Goal: Task Accomplishment & Management: Use online tool/utility

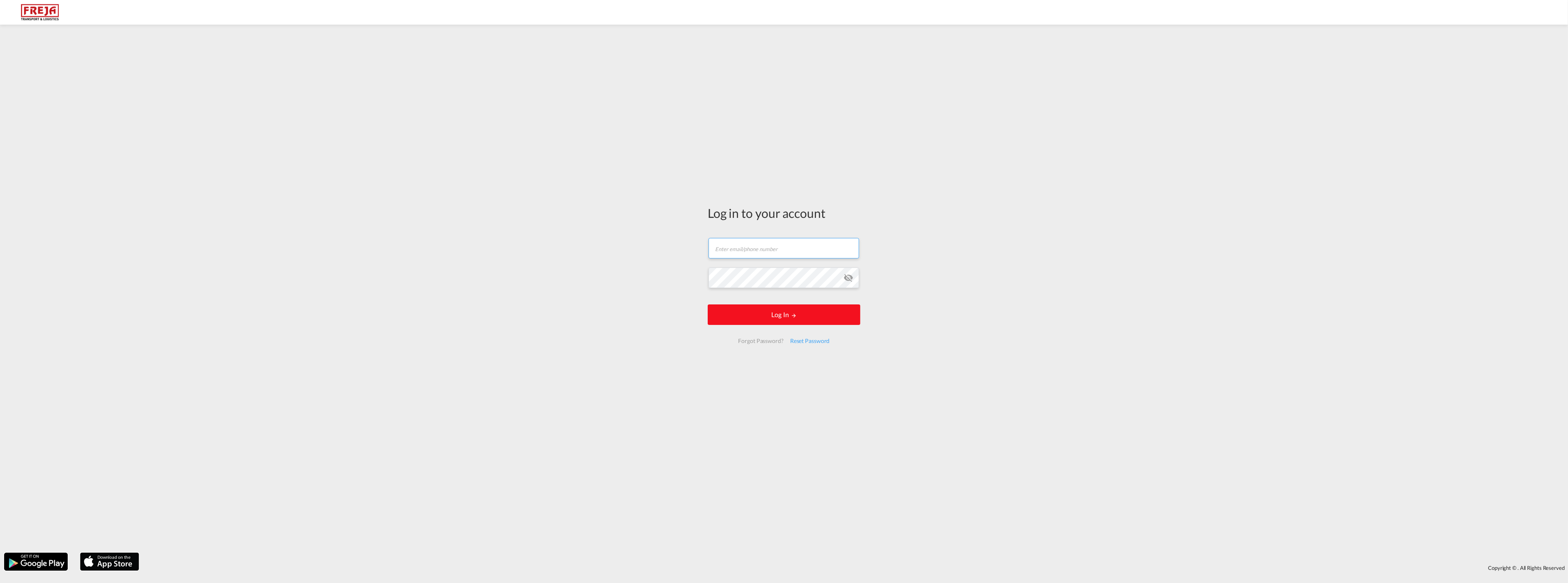
type input "[EMAIL_ADDRESS][DOMAIN_NAME]"
click at [811, 317] on form "jarkko.lamminpaa@freja.fi Email field is required Password field is required Lo…" at bounding box center [783, 291] width 153 height 122
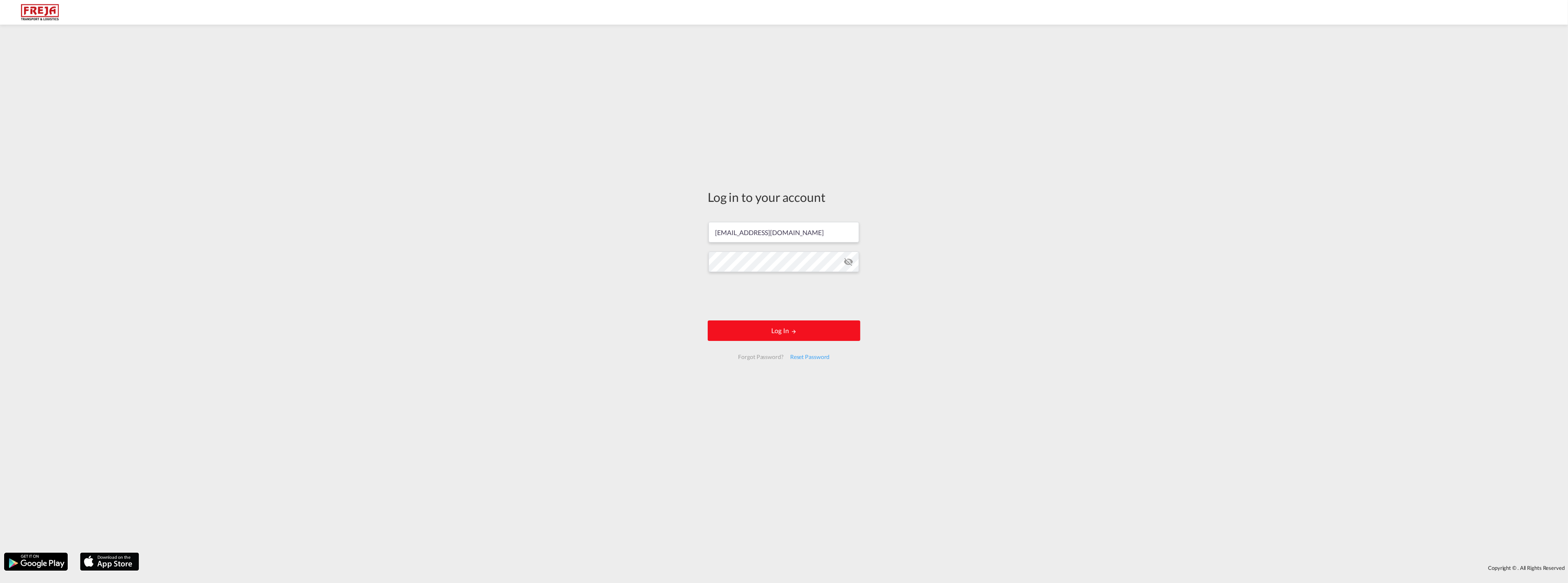
click at [786, 330] on button "Log In" at bounding box center [783, 330] width 153 height 21
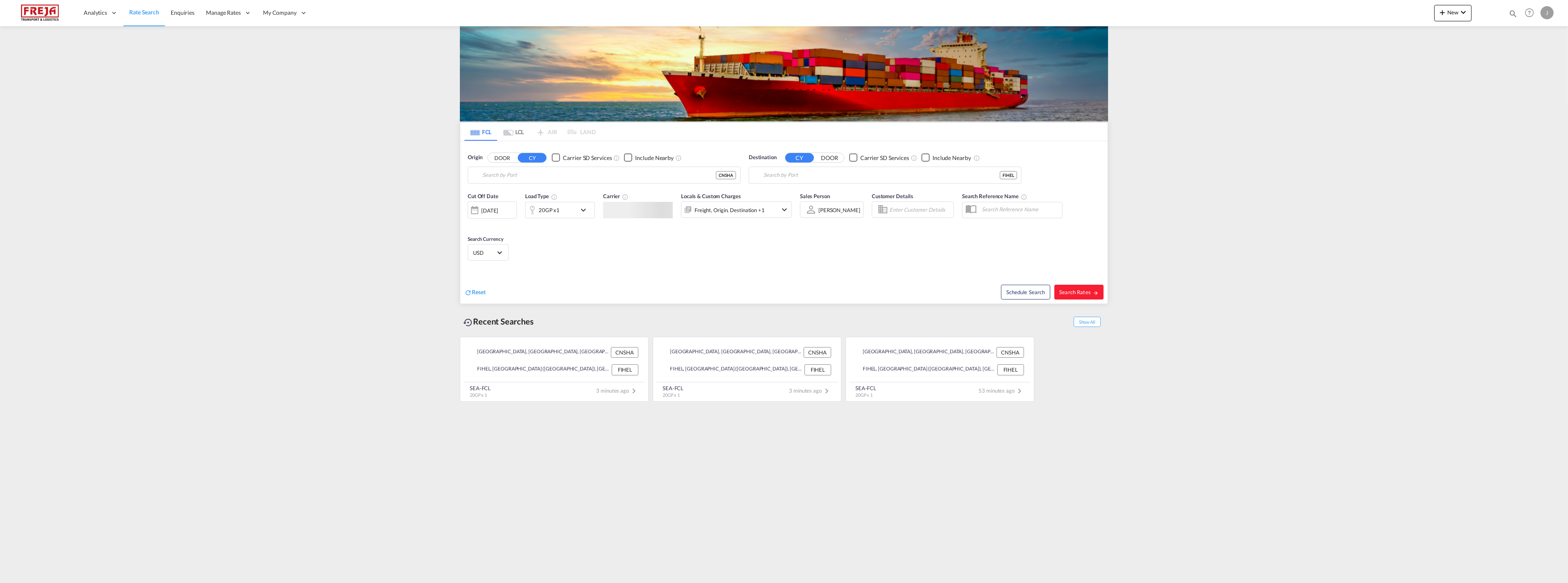
type input "Shanghai, CNSHA"
type input "Helsinki (Helsingfors), FIHEL"
click at [512, 182] on md-autocomplete-wrap "Shanghai, CNSHA" at bounding box center [609, 177] width 253 height 17
drag, startPoint x: 544, startPoint y: 178, endPoint x: 433, endPoint y: 172, distance: 111.2
click at [433, 172] on md-content "Analytics Reports Dashboard Rate Search Enquiries Manage Rates Contract Rates" at bounding box center [784, 292] width 1568 height 583
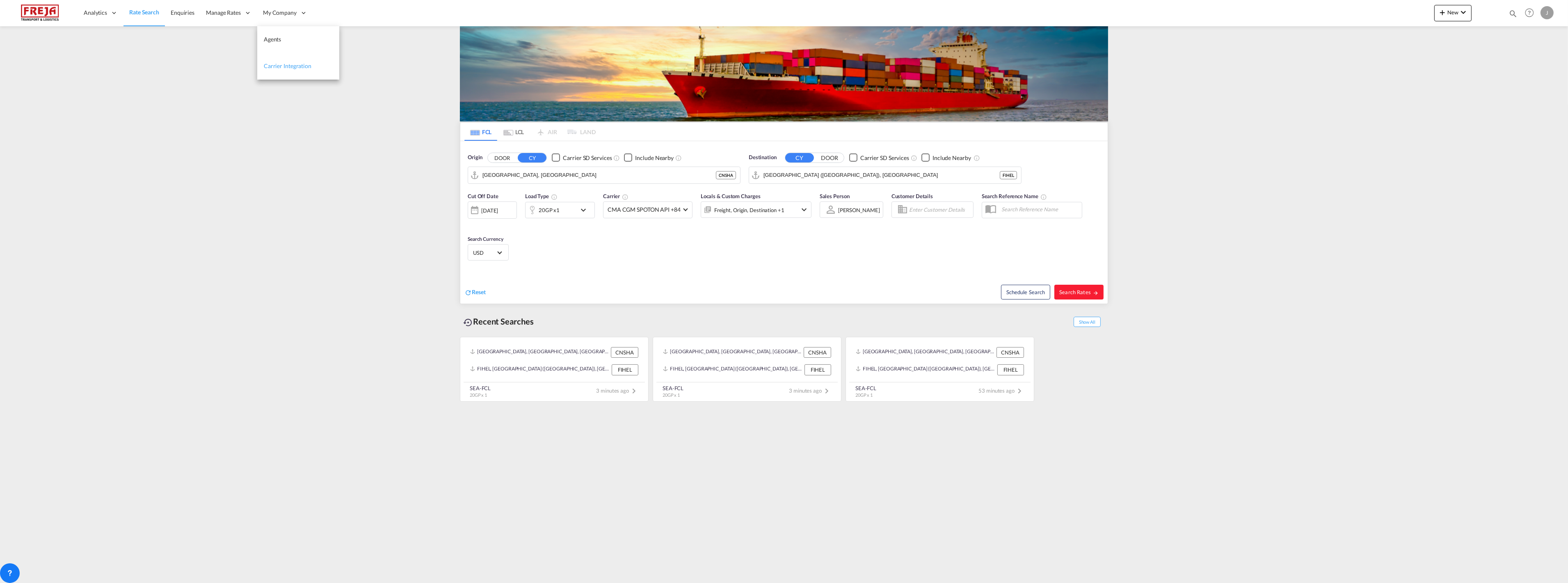
click at [290, 61] on link "Carrier Integration" at bounding box center [297, 66] width 82 height 27
